Goal: Task Accomplishment & Management: Use online tool/utility

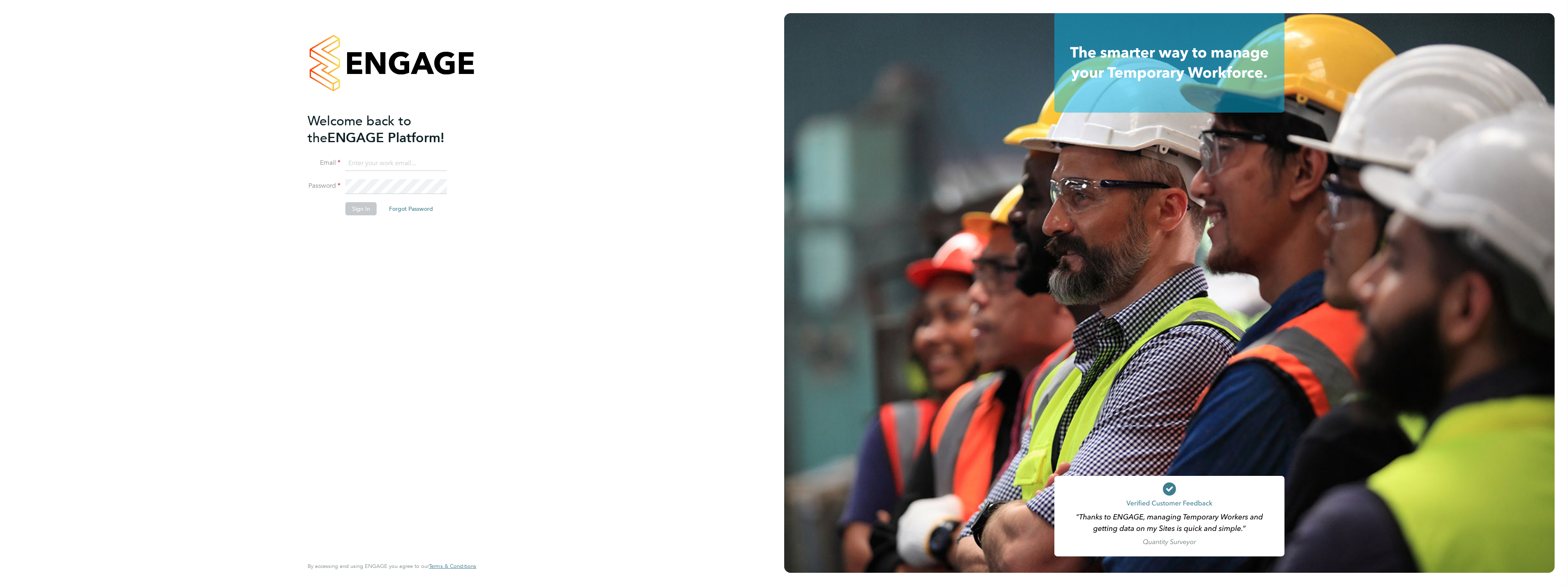
type input "shaun.mcgrenra@vistry.co.uk"
drag, startPoint x: 366, startPoint y: 217, endPoint x: 366, endPoint y: 210, distance: 7.0
click at [366, 216] on li "Sign In Forgot Password" at bounding box center [387, 212] width 160 height 21
click at [366, 210] on button "Sign In" at bounding box center [360, 209] width 31 height 13
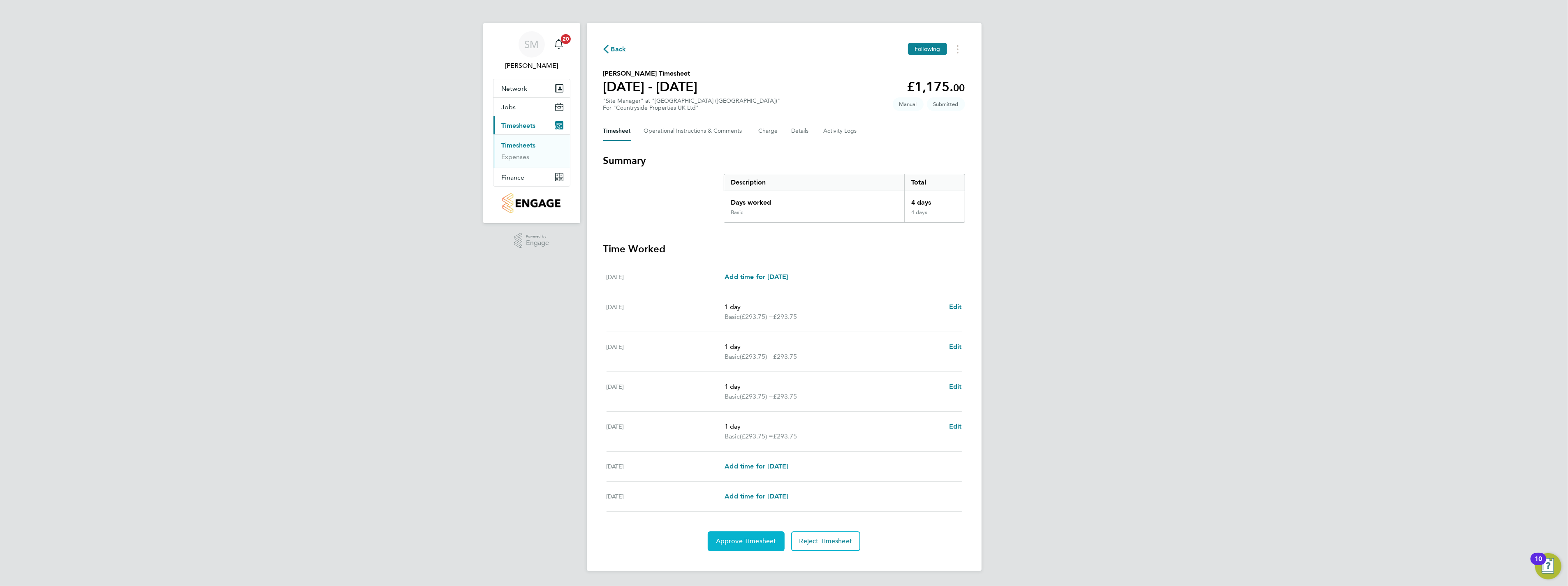
click at [756, 540] on span "Approve Timesheet" at bounding box center [746, 542] width 60 height 9
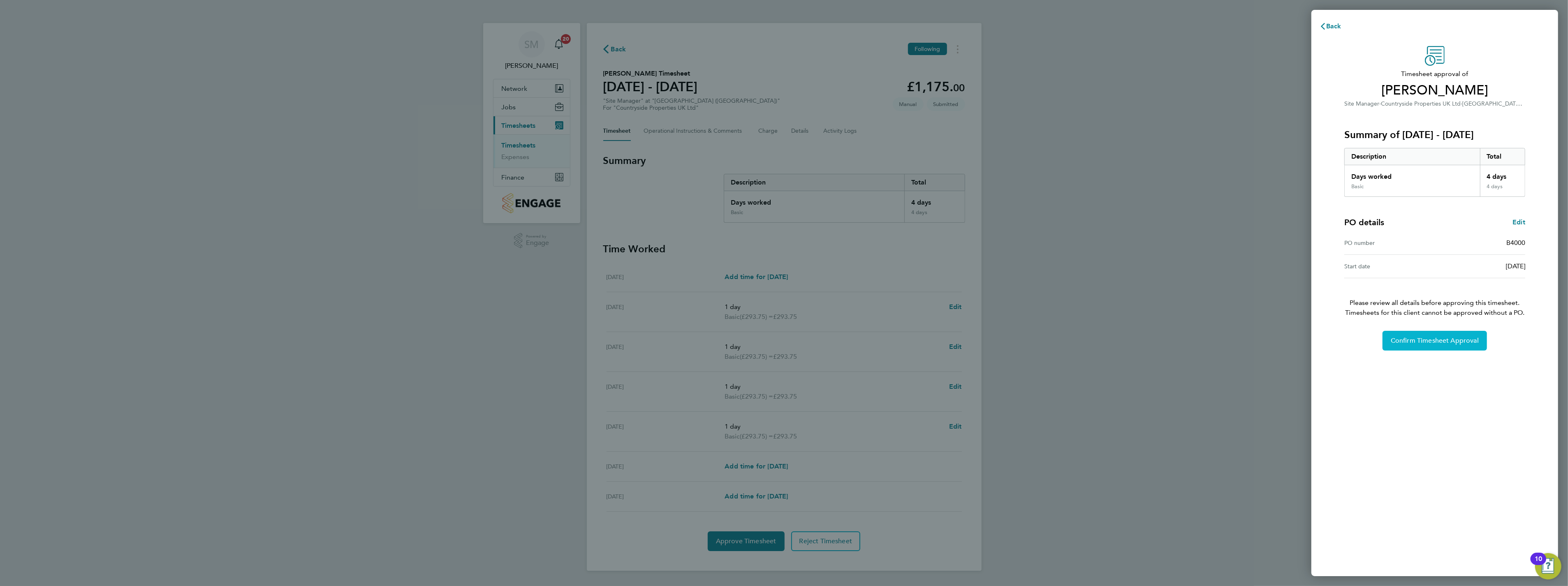
click at [1405, 336] on button "Confirm Timesheet Approval" at bounding box center [1435, 341] width 105 height 19
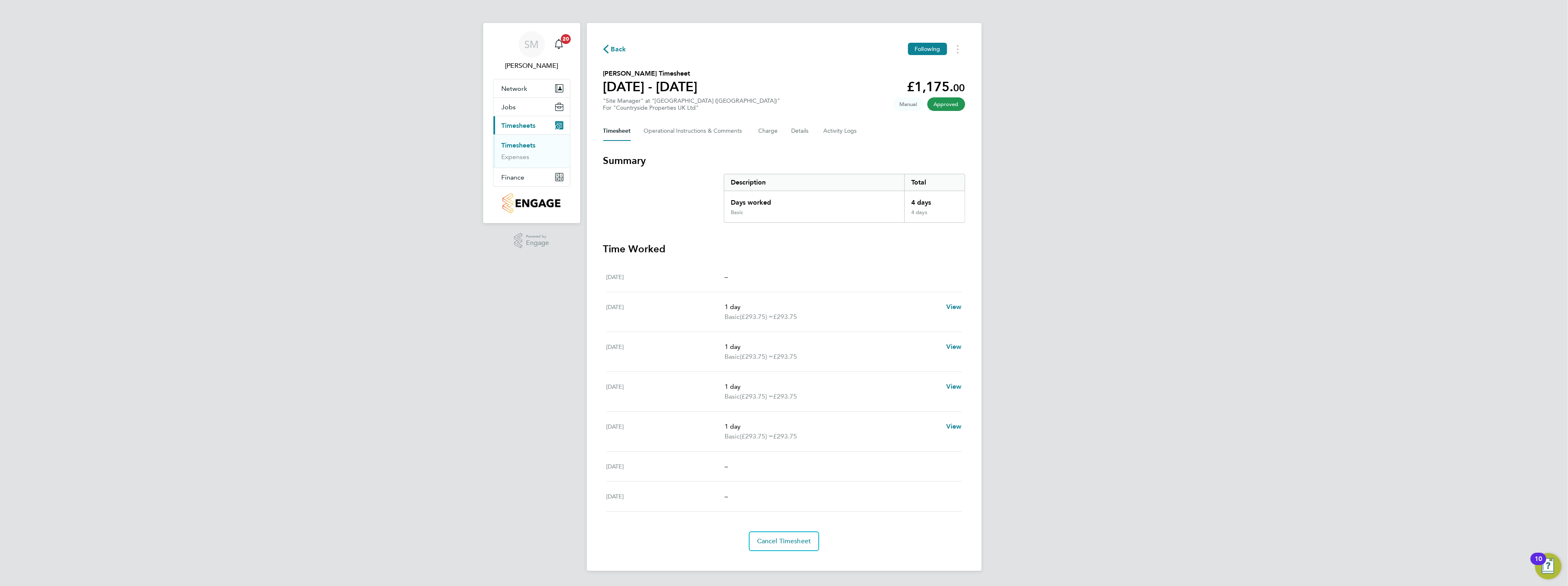
click at [524, 141] on ul "Timesheets Expenses" at bounding box center [532, 151] width 77 height 33
click at [524, 145] on link "Timesheets" at bounding box center [519, 145] width 34 height 8
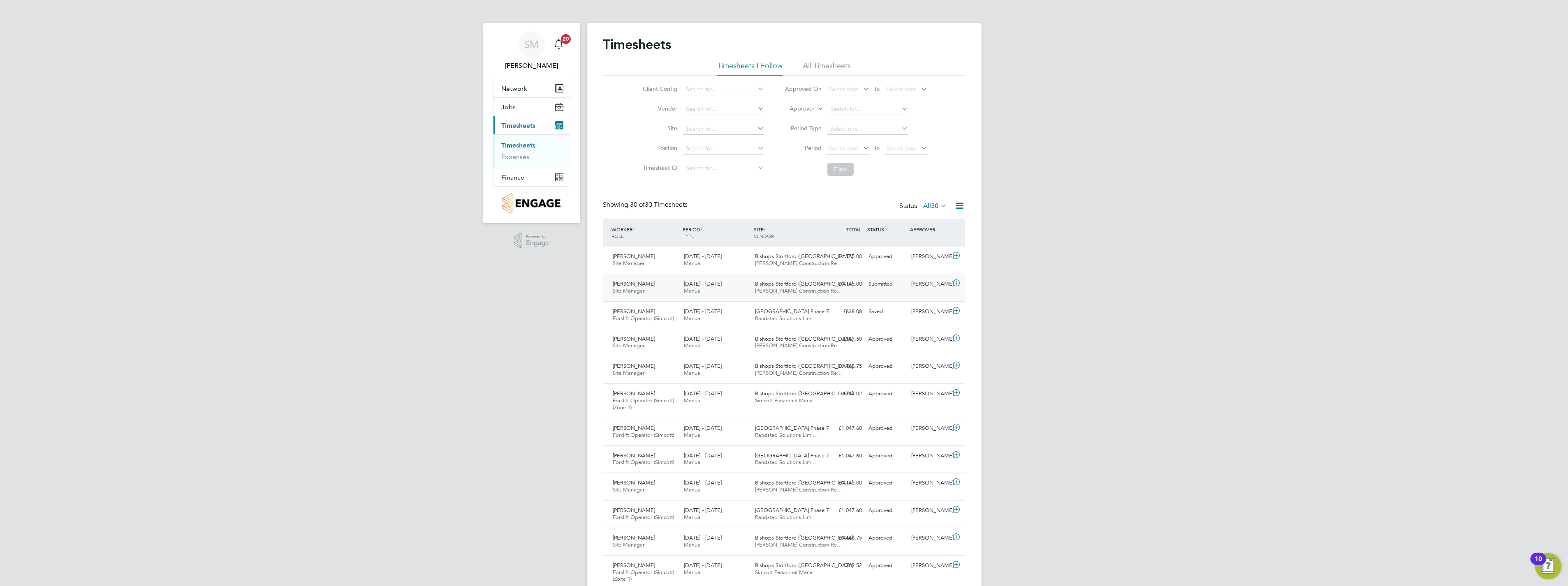
click at [780, 287] on div "Bishops Stortford ([GEOGRAPHIC_DATA]… [PERSON_NAME] Construction Re…" at bounding box center [787, 288] width 71 height 21
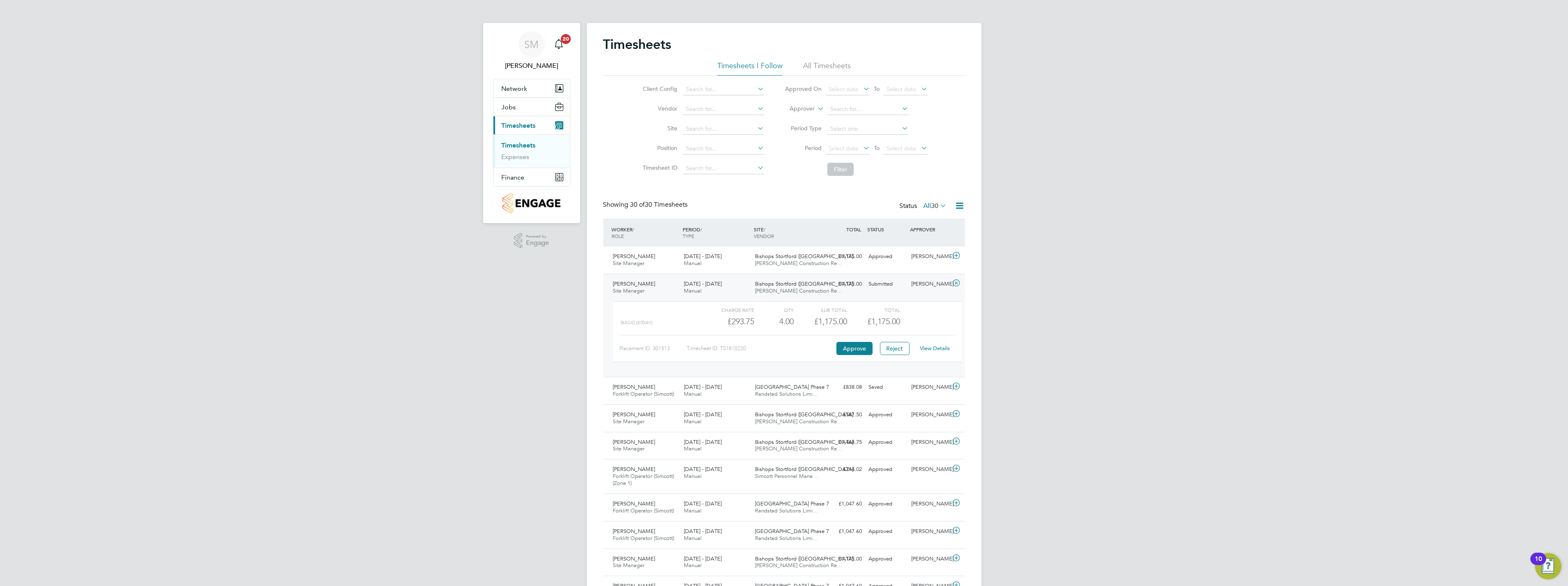
click at [936, 350] on link "View Details" at bounding box center [934, 348] width 30 height 7
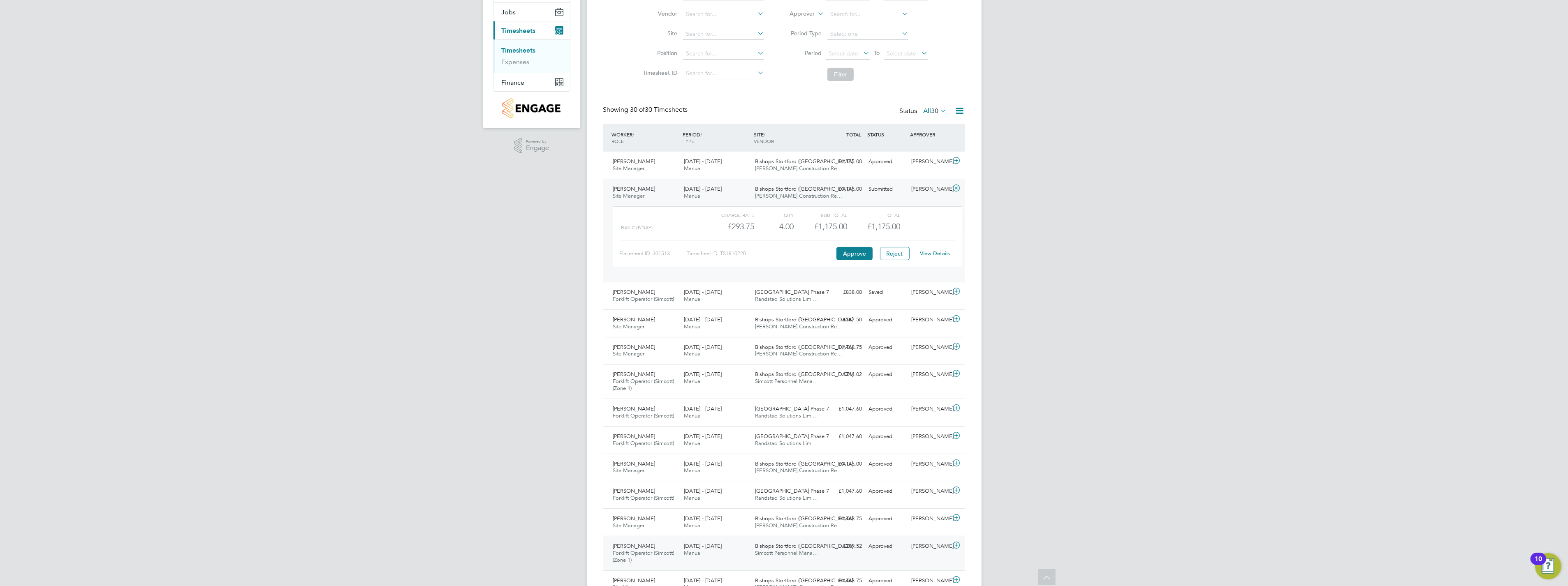
scroll to position [137, 0]
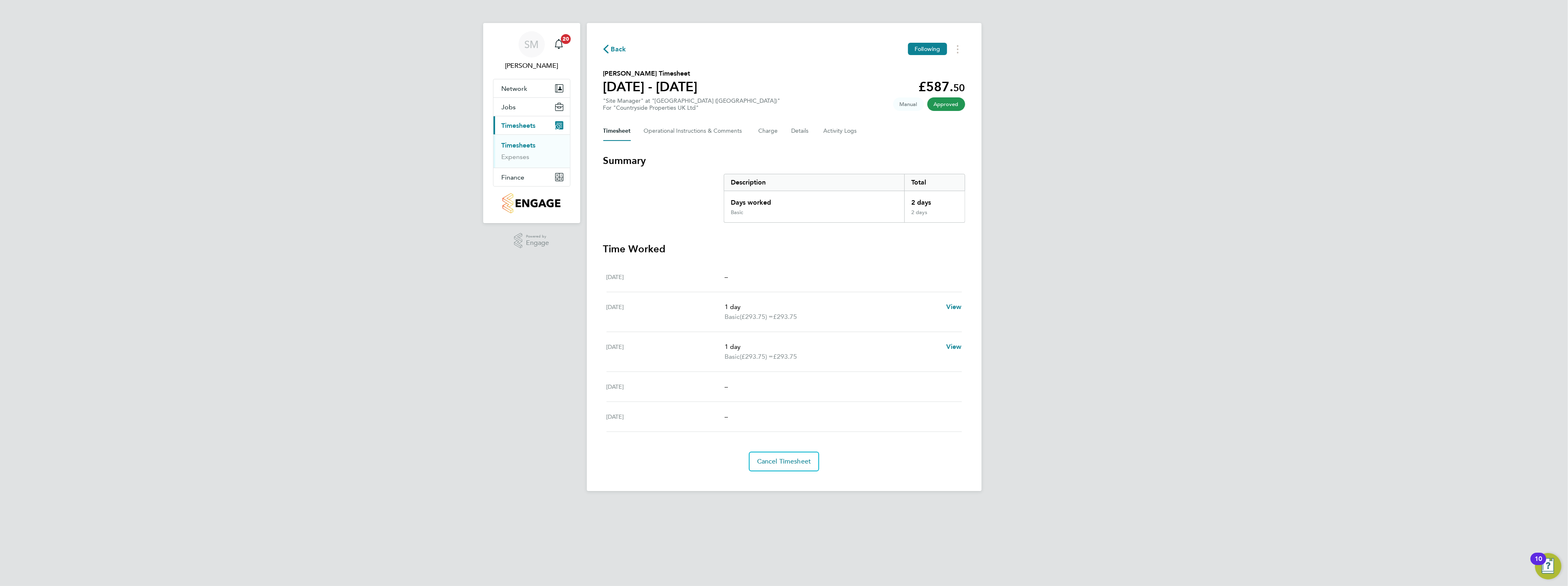
click at [522, 145] on link "Timesheets" at bounding box center [519, 145] width 34 height 8
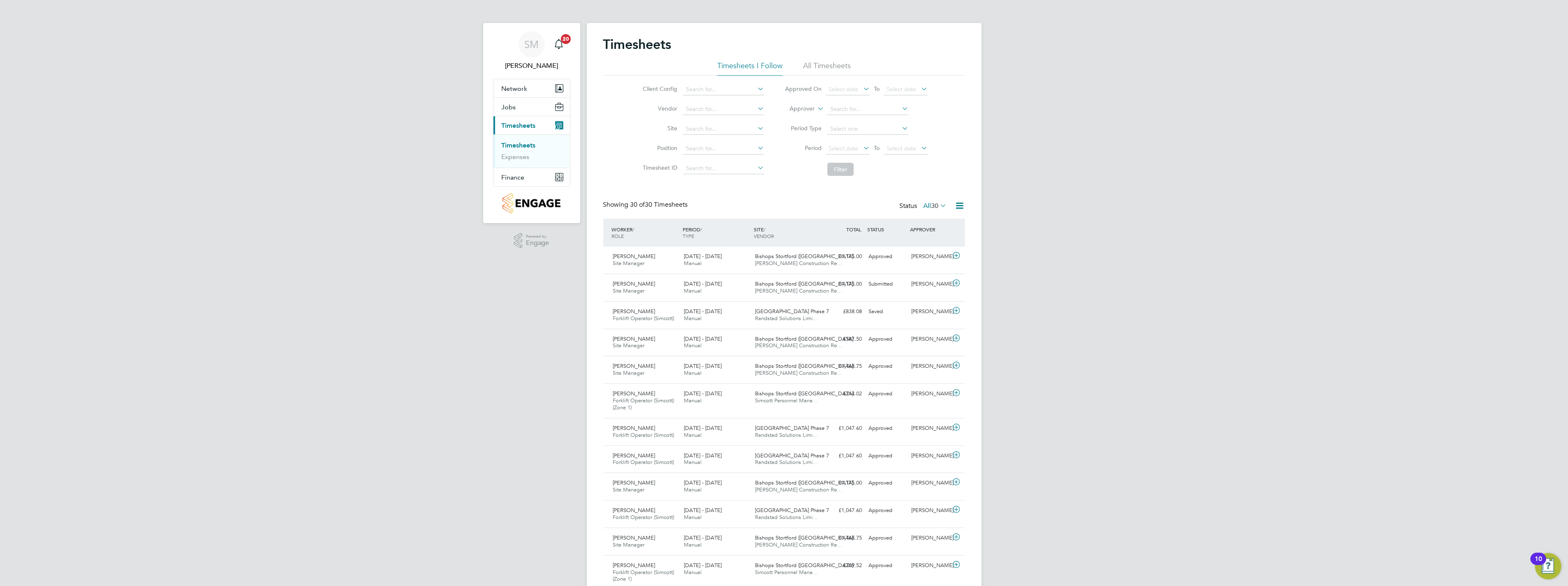
click at [1085, 355] on div "SM Shaun McGrenra Notifications 20 Applications: Network Team Members Sites Wor…" at bounding box center [784, 581] width 1568 height 1163
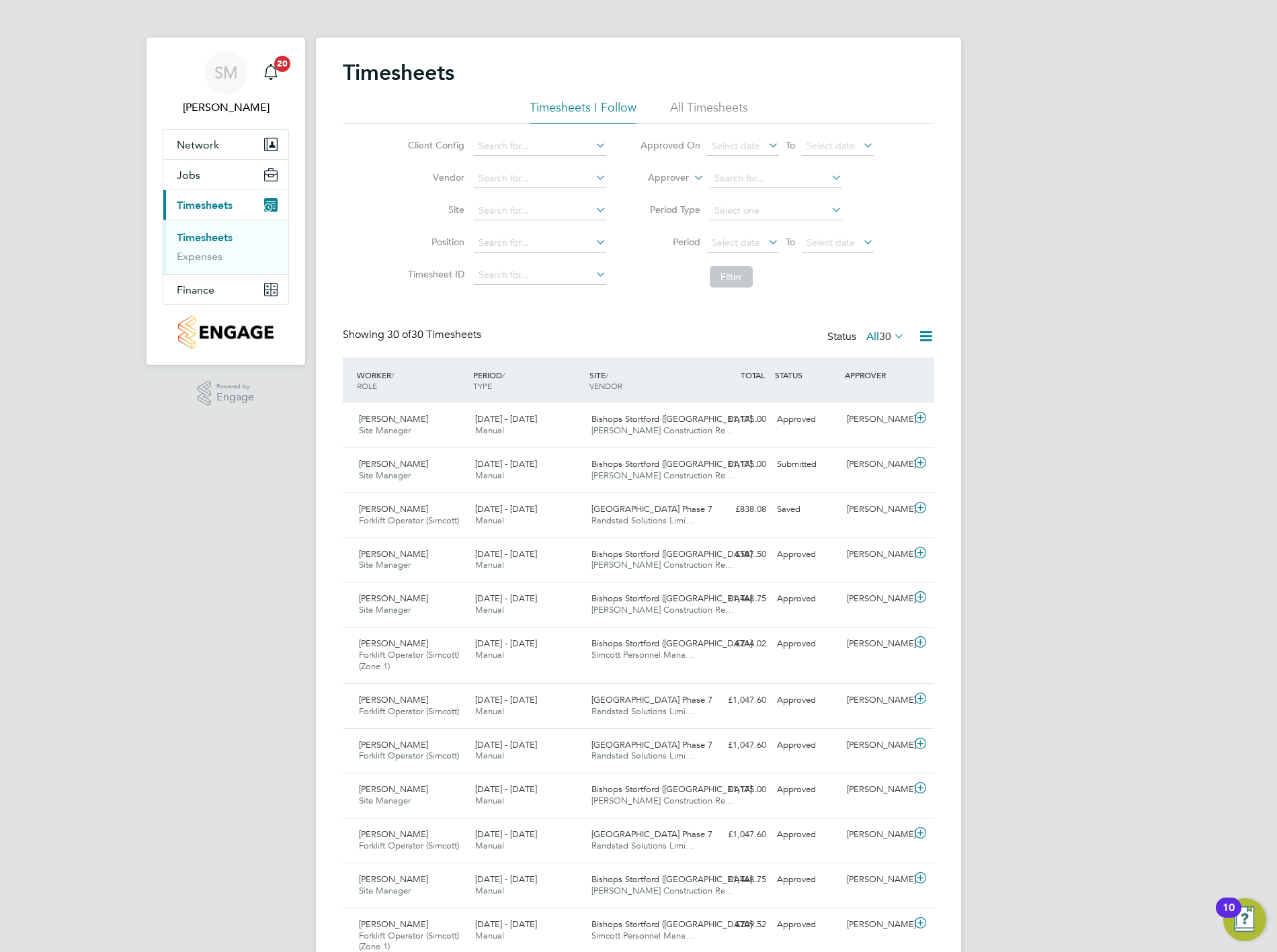
scroll to position [34, 117]
